Goal: Information Seeking & Learning: Understand process/instructions

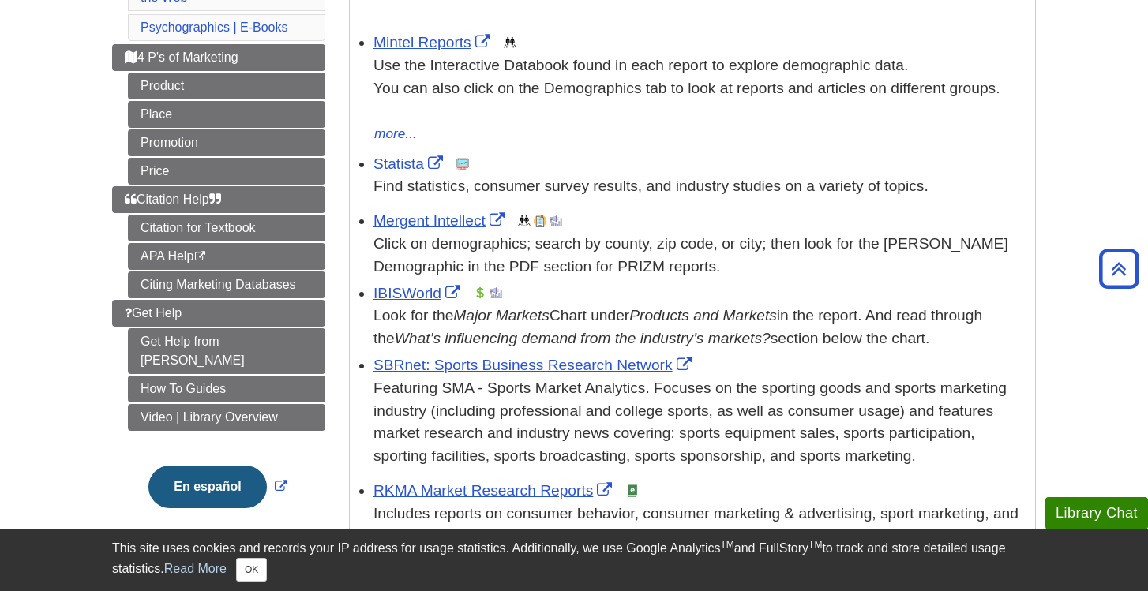
scroll to position [309, 0]
click at [396, 298] on link "IBISWorld" at bounding box center [418, 294] width 91 height 17
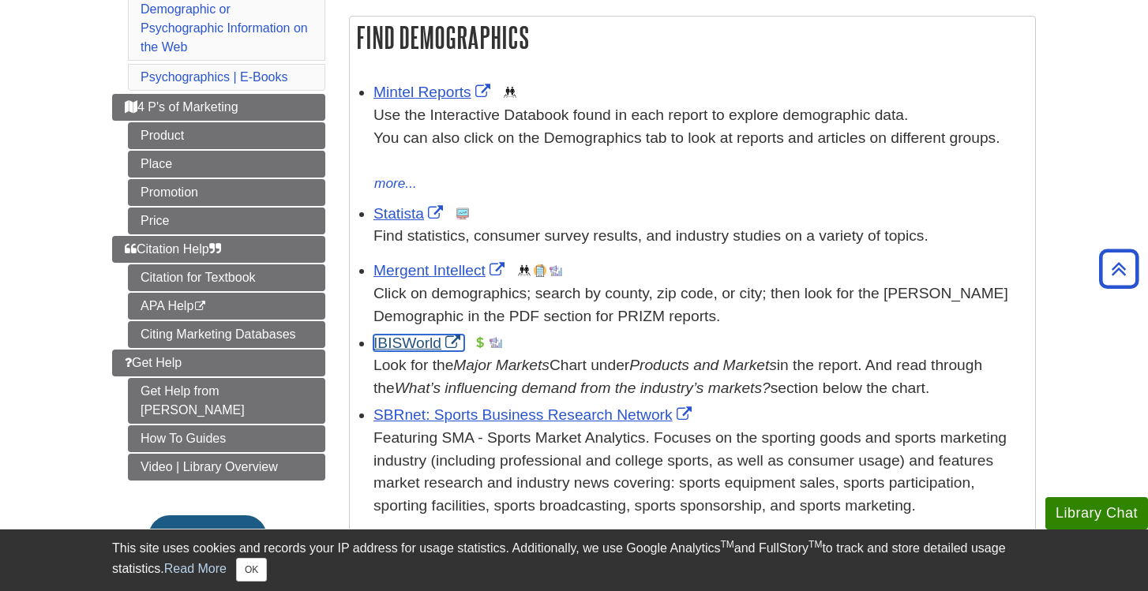
scroll to position [266, 0]
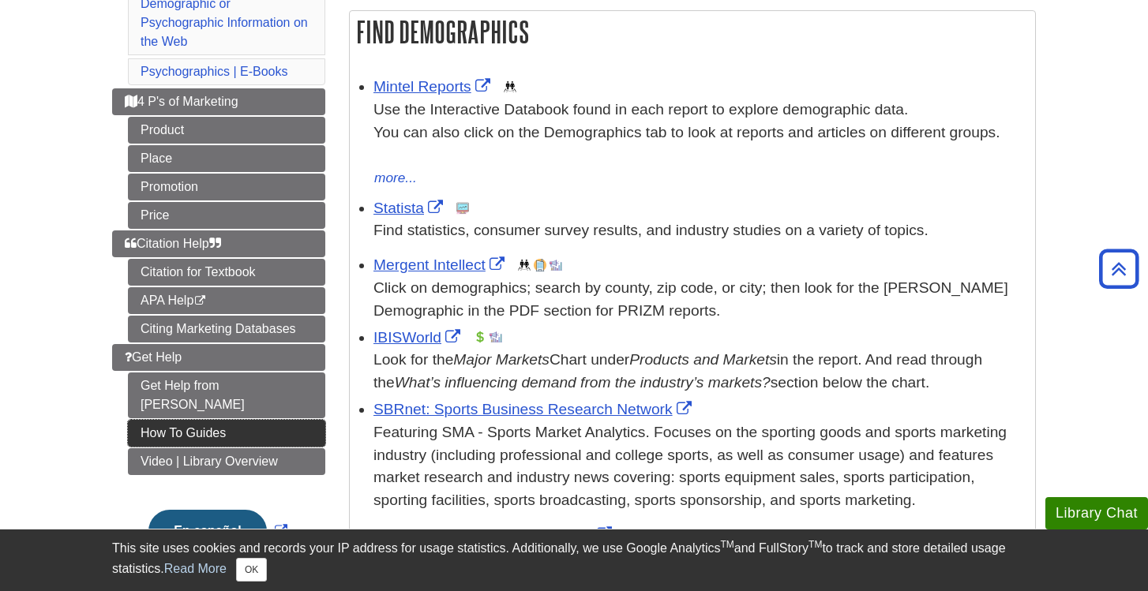
click at [187, 420] on link "How To Guides" at bounding box center [226, 433] width 197 height 27
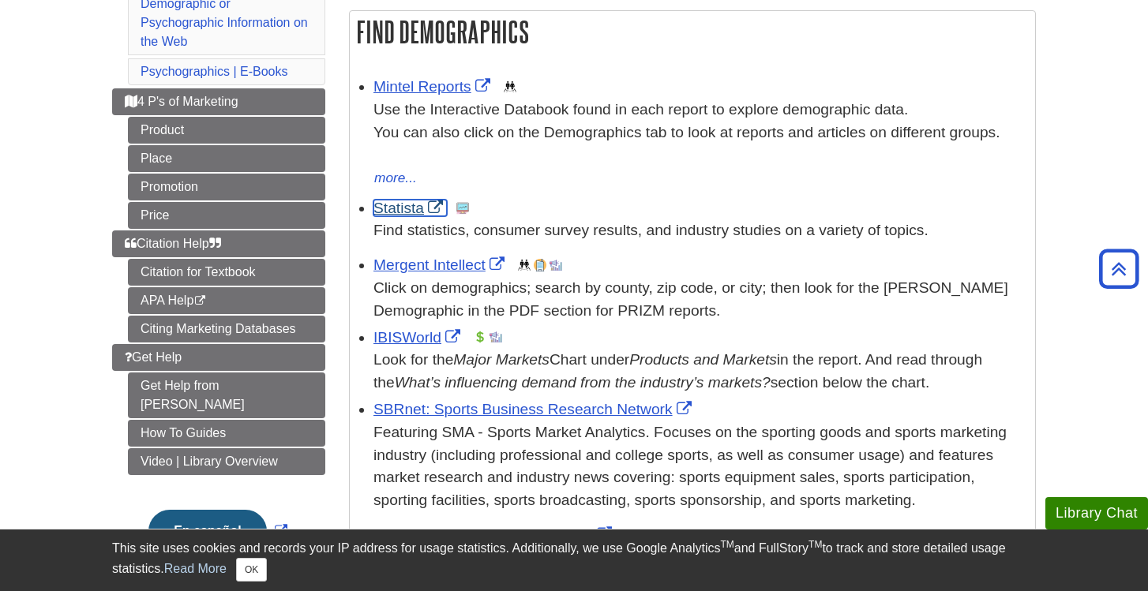
click at [402, 204] on link "Statista" at bounding box center [409, 208] width 73 height 17
click at [456, 88] on link "Mintel Reports" at bounding box center [433, 86] width 121 height 17
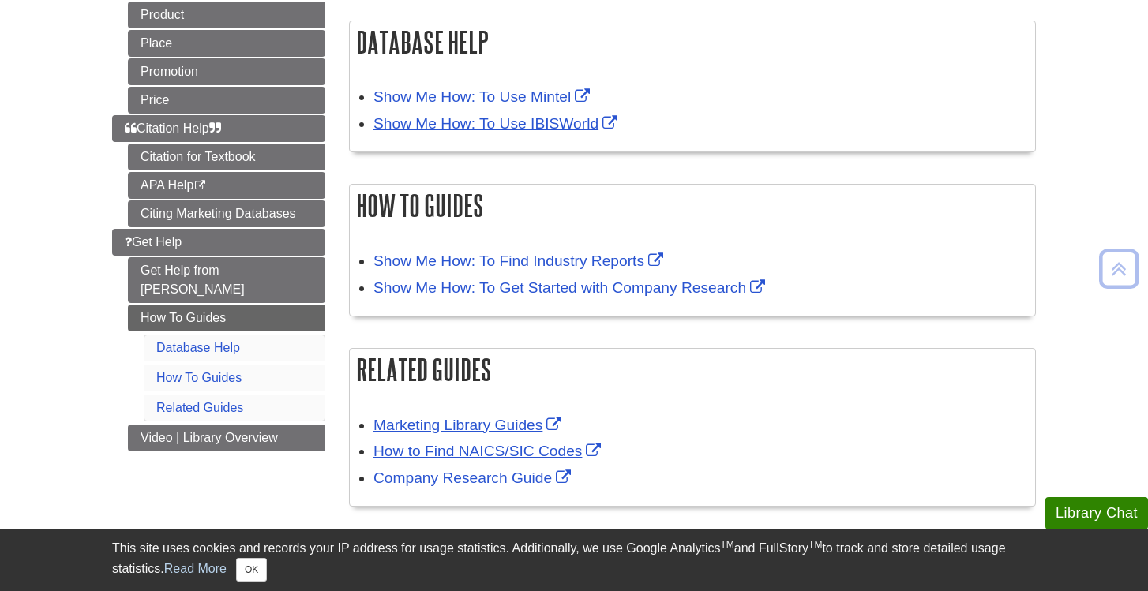
scroll to position [264, 0]
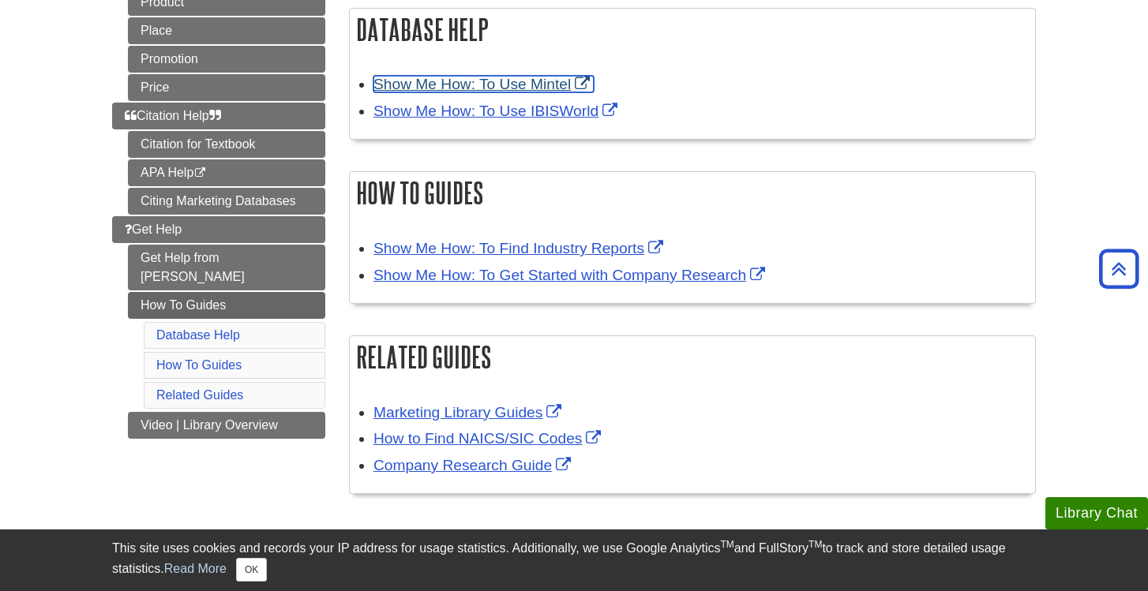
click at [540, 88] on link "Show Me How: To Use Mintel" at bounding box center [483, 84] width 220 height 17
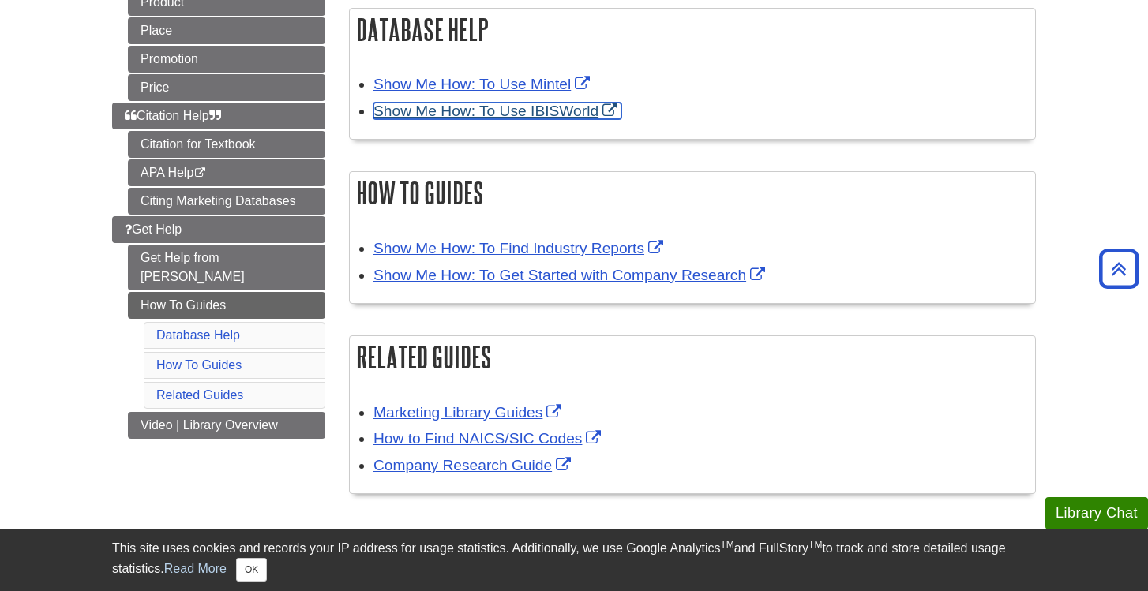
click at [530, 115] on link "Show Me How: To Use IBISWorld" at bounding box center [497, 111] width 248 height 17
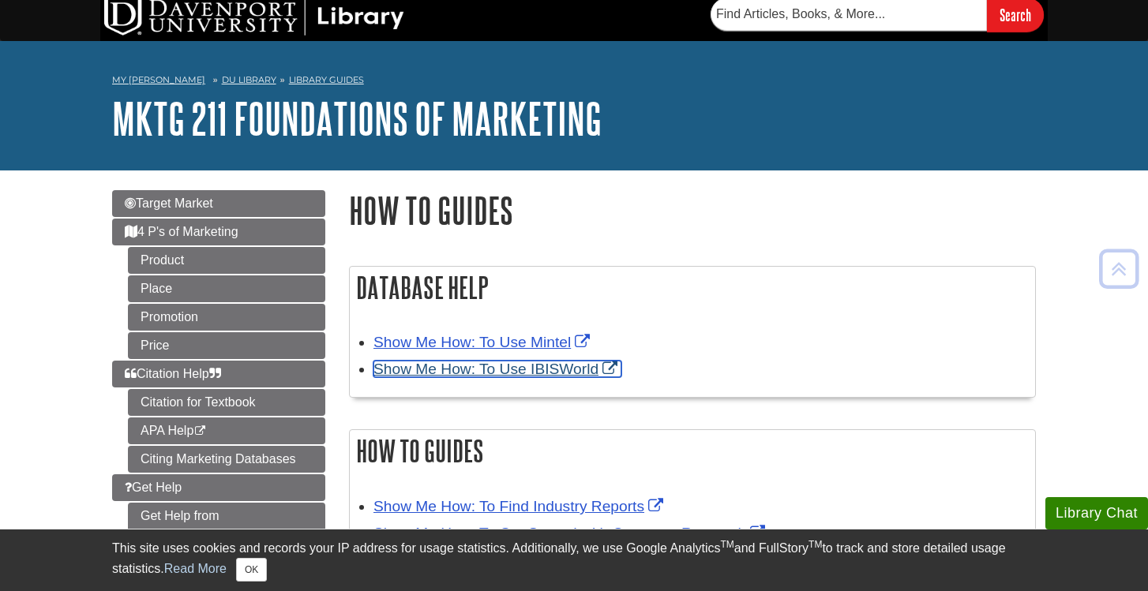
scroll to position [0, 0]
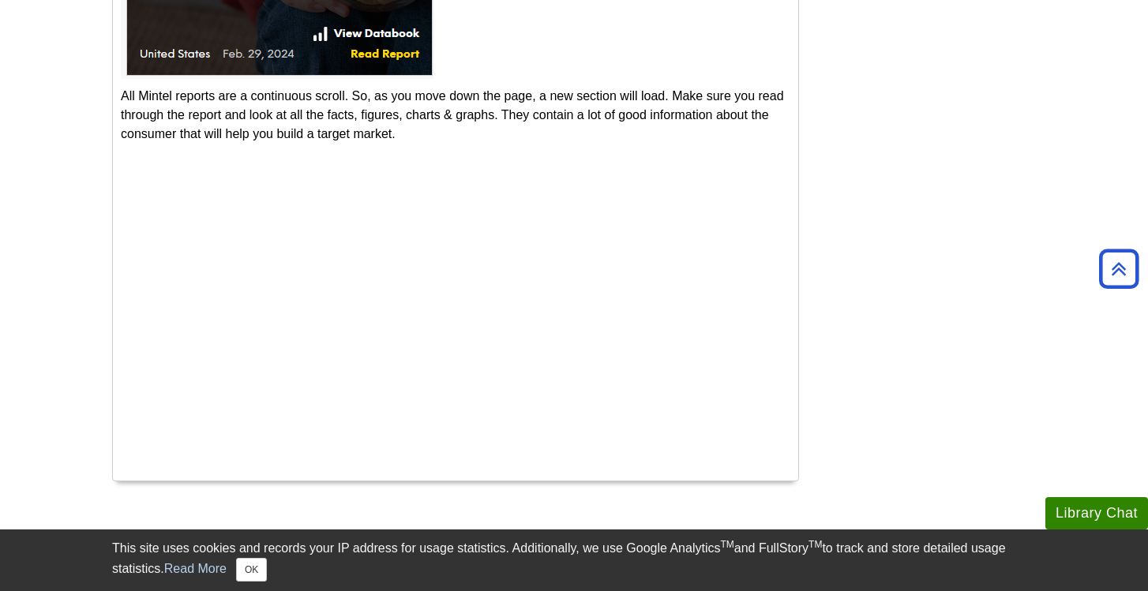
scroll to position [1554, 0]
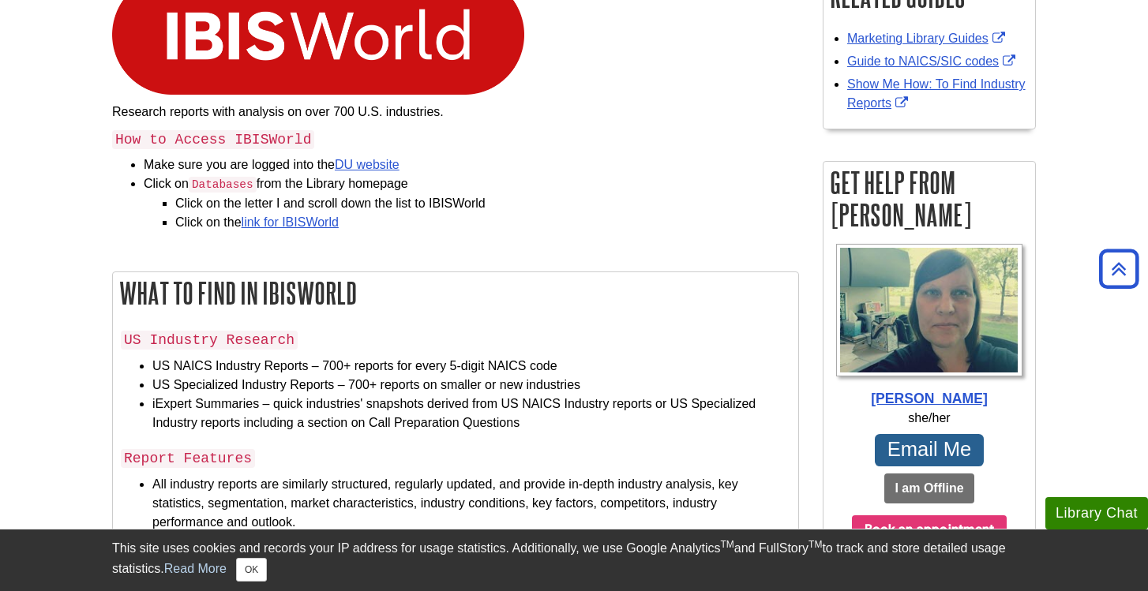
scroll to position [279, 0]
